Goal: Transaction & Acquisition: Obtain resource

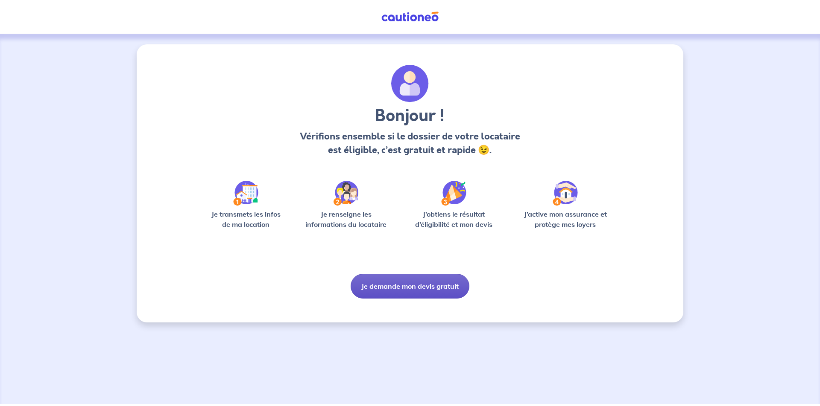
click at [400, 291] on button "Je demande mon devis gratuit" at bounding box center [409, 286] width 119 height 25
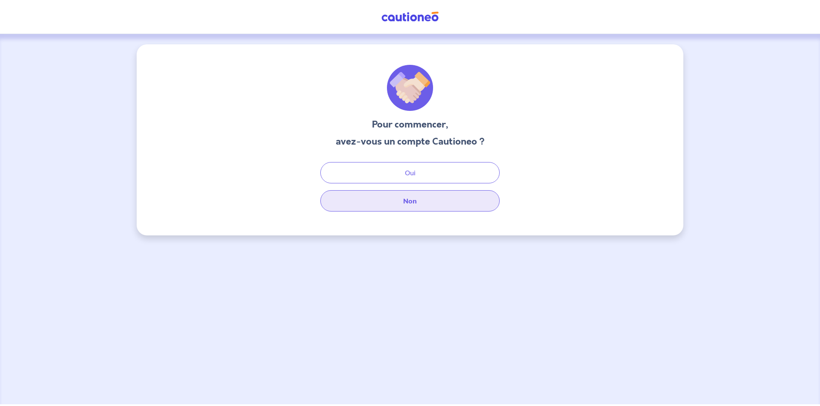
click at [382, 204] on button "Non" at bounding box center [409, 200] width 179 height 21
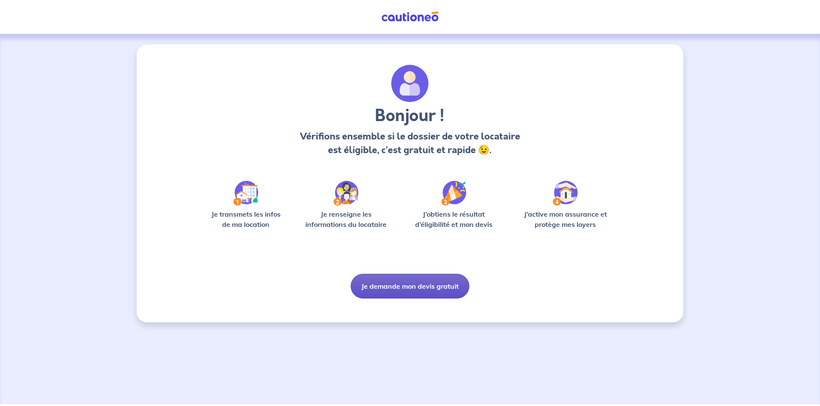
click at [388, 280] on button "Je demande mon devis gratuit" at bounding box center [409, 286] width 119 height 25
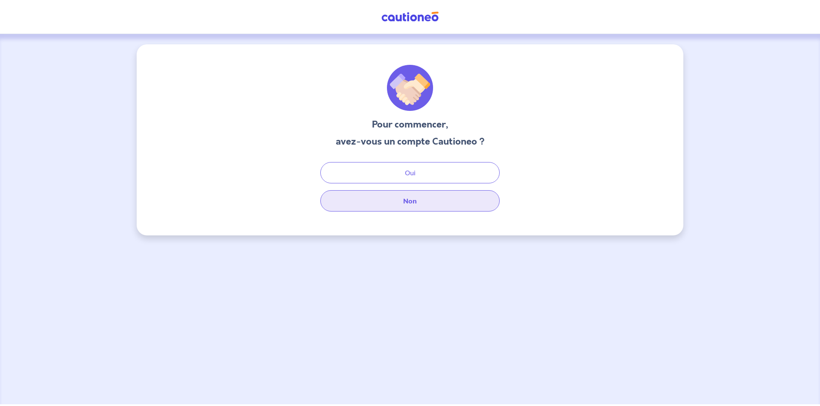
click at [389, 200] on button "Non" at bounding box center [409, 200] width 179 height 21
